Goal: Information Seeking & Learning: Learn about a topic

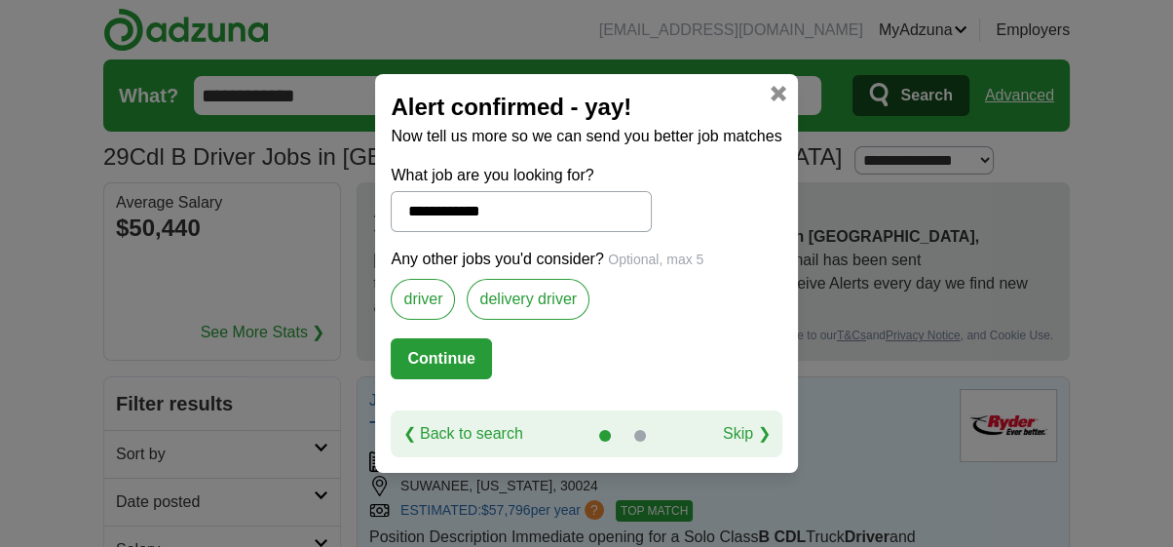
click at [412, 301] on label "driver" at bounding box center [423, 299] width 64 height 41
click at [501, 295] on label "delivery driver" at bounding box center [528, 299] width 123 height 41
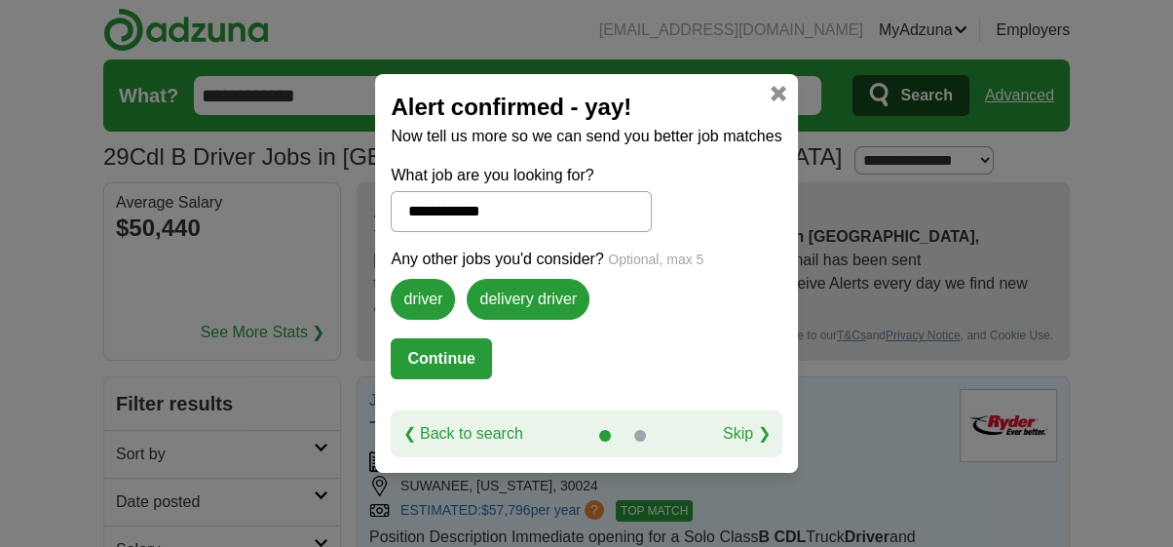
click at [447, 357] on button "Continue" at bounding box center [441, 358] width 100 height 41
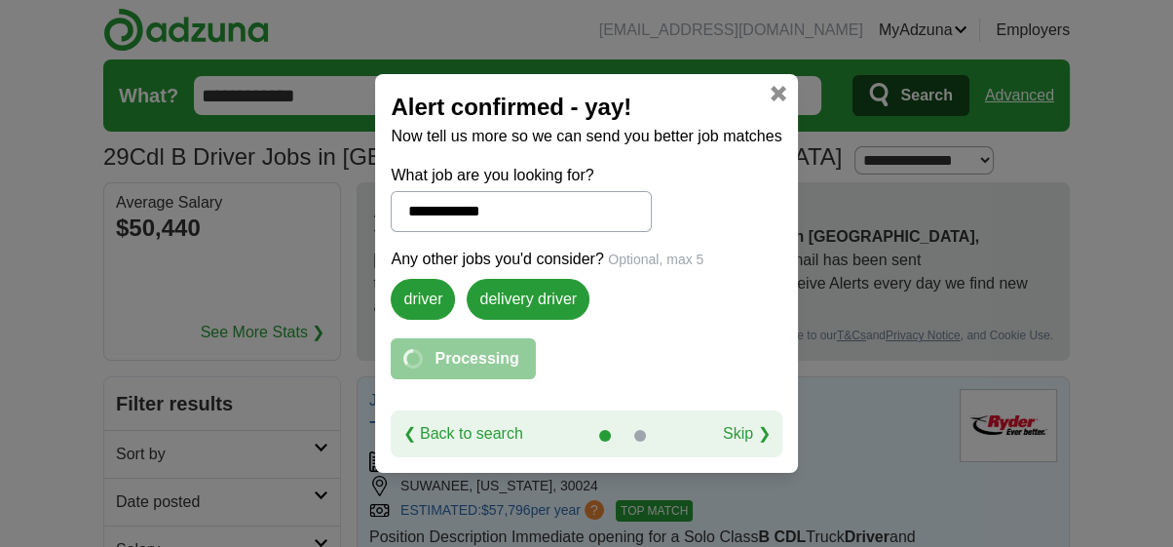
select select "**"
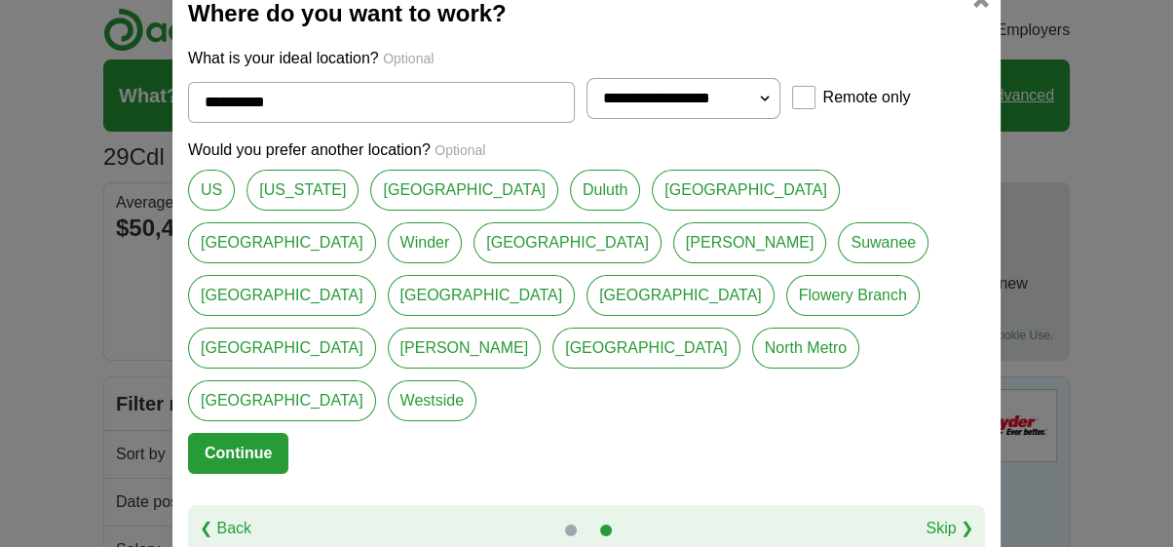
click at [652, 210] on link "[GEOGRAPHIC_DATA]" at bounding box center [746, 190] width 188 height 41
type input "**********"
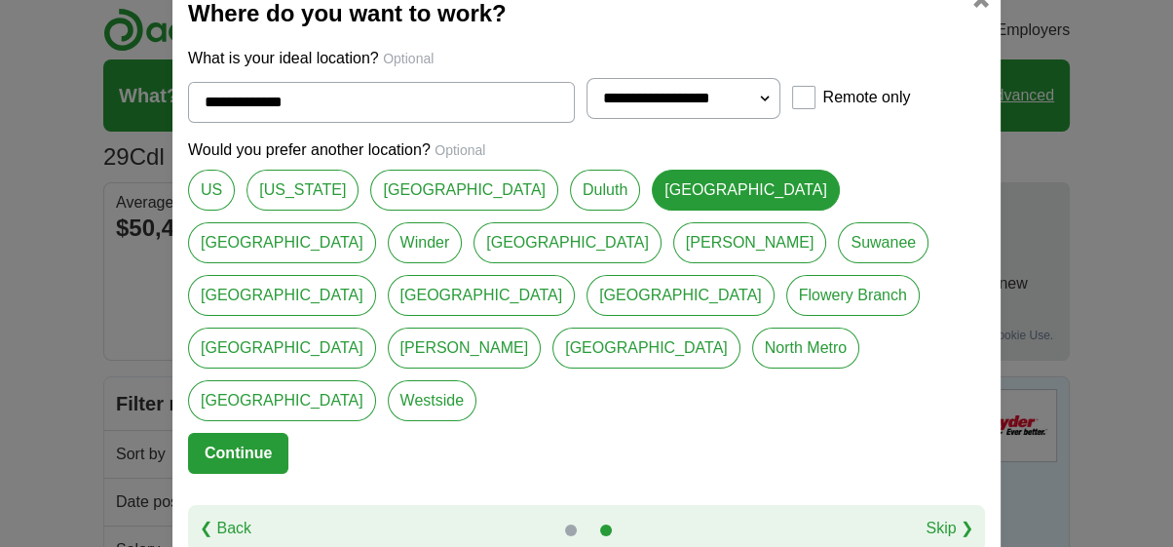
click at [221, 433] on button "Continue" at bounding box center [238, 453] width 100 height 41
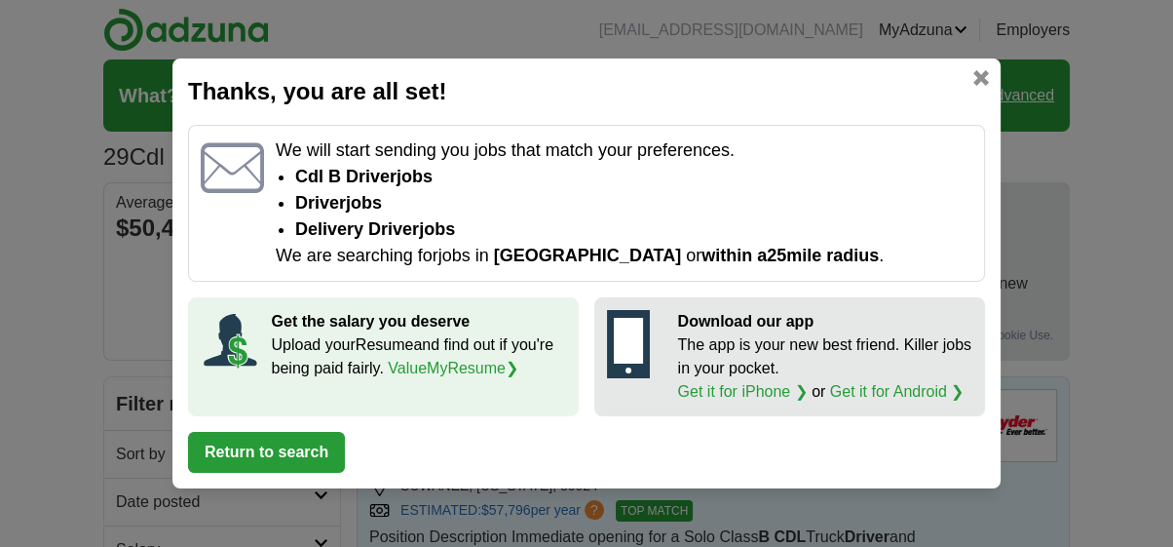
click at [271, 448] on button "Return to search" at bounding box center [266, 452] width 157 height 41
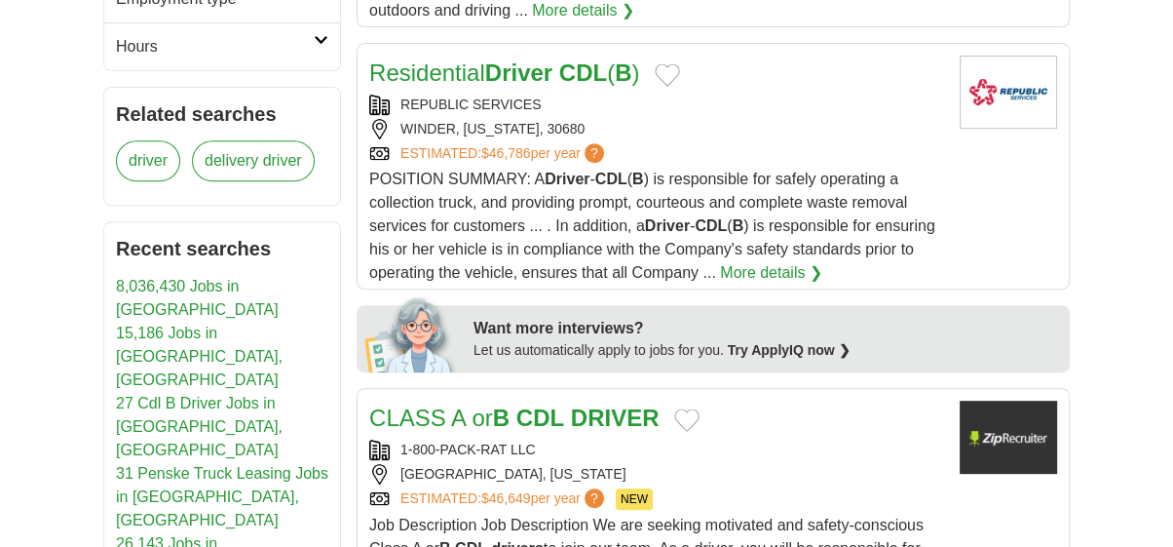
scroll to position [876, 0]
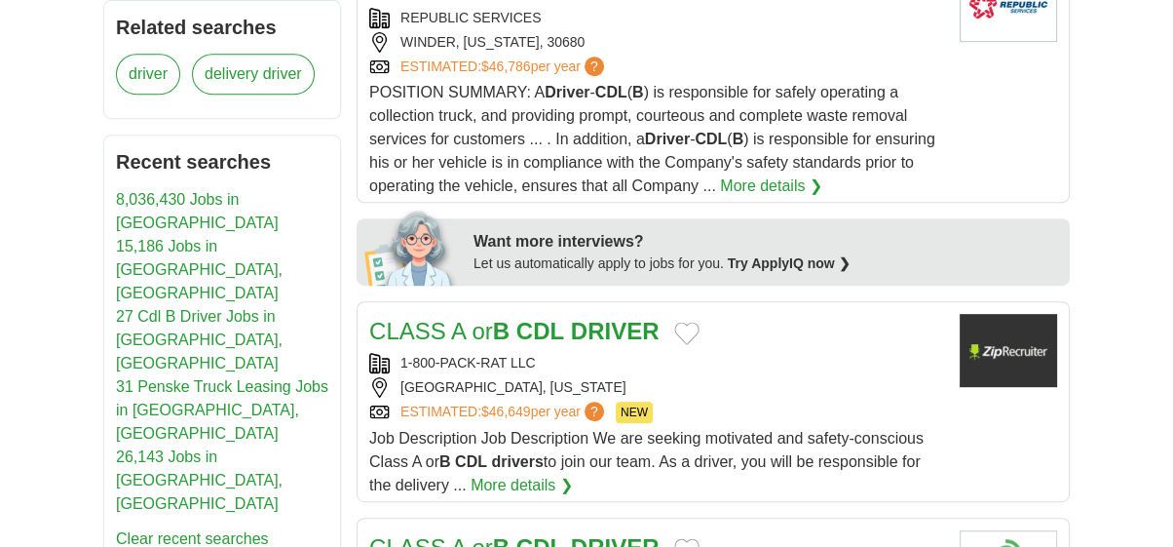
click at [693, 321] on button "Add to favorite jobs" at bounding box center [686, 332] width 25 height 23
click at [462, 353] on div "1-800-PACK-RAT LLC BUFORD, GEORGIA ESTIMATED: $46,649 per year ? NEW" at bounding box center [656, 388] width 575 height 70
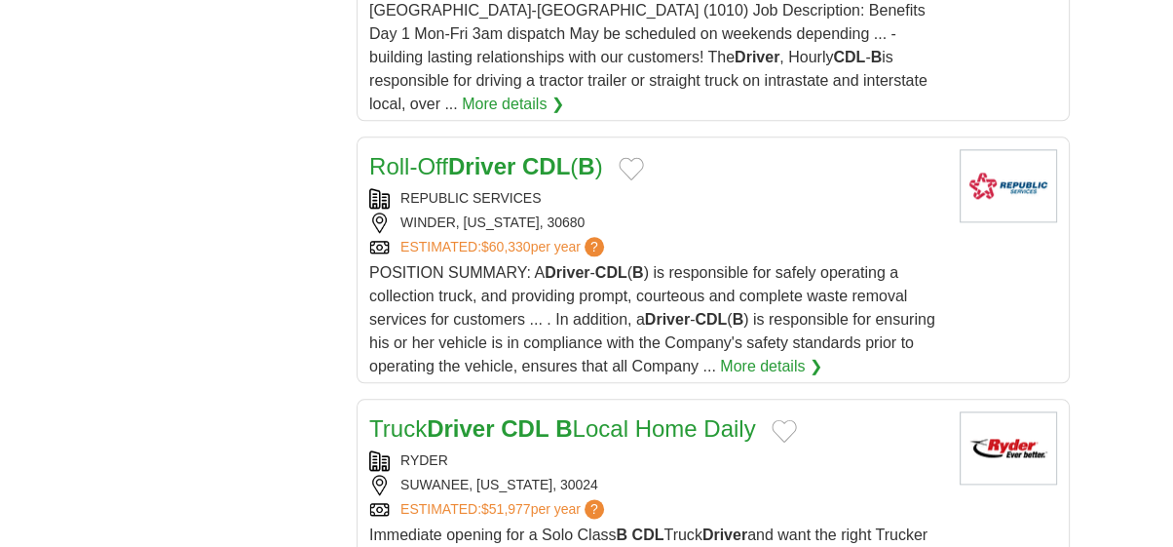
scroll to position [2435, 0]
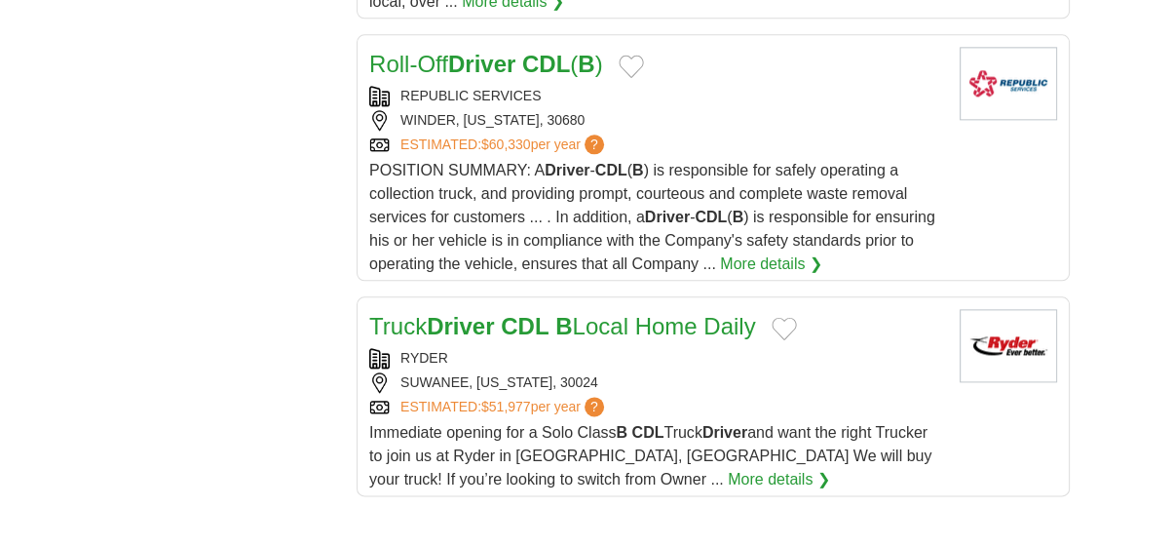
click at [554, 372] on div "SUWANEE, [US_STATE], 30024" at bounding box center [656, 382] width 575 height 20
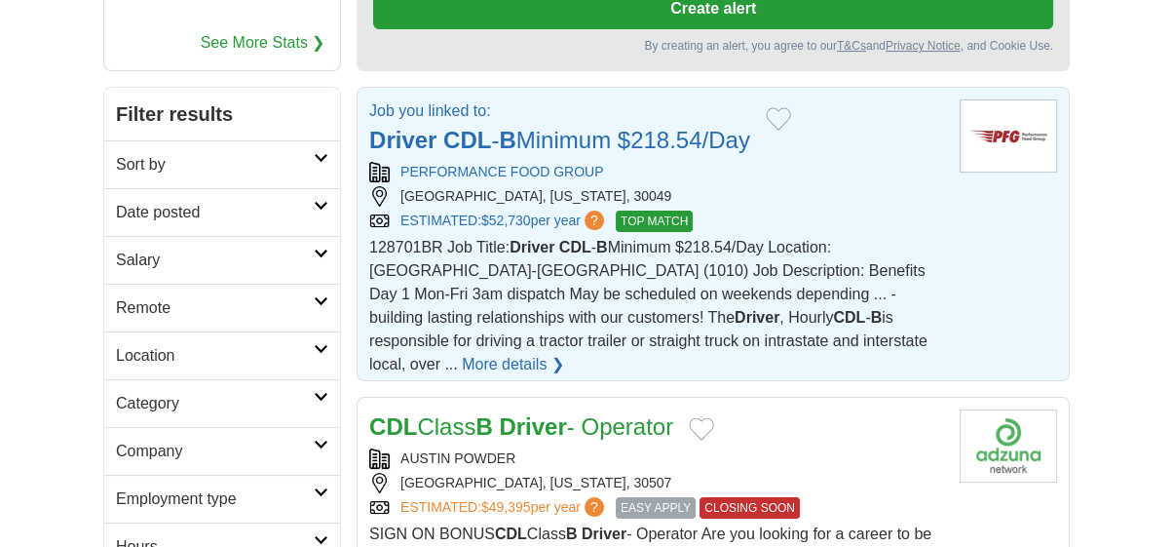
scroll to position [390, 0]
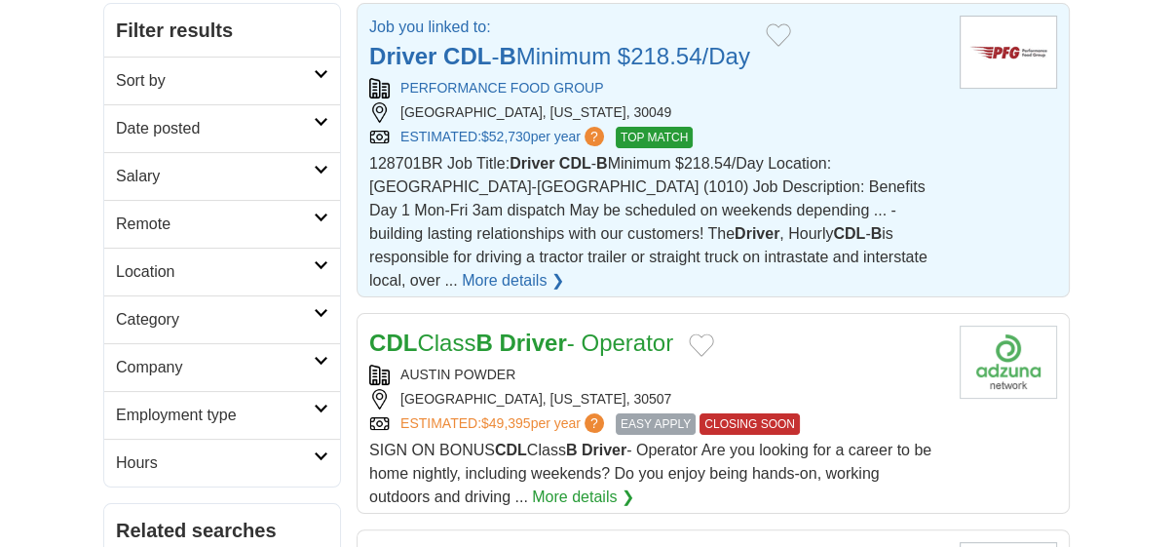
click at [559, 103] on div "[GEOGRAPHIC_DATA], [US_STATE], 30049" at bounding box center [656, 112] width 575 height 20
